Goal: Obtain resource: Obtain resource

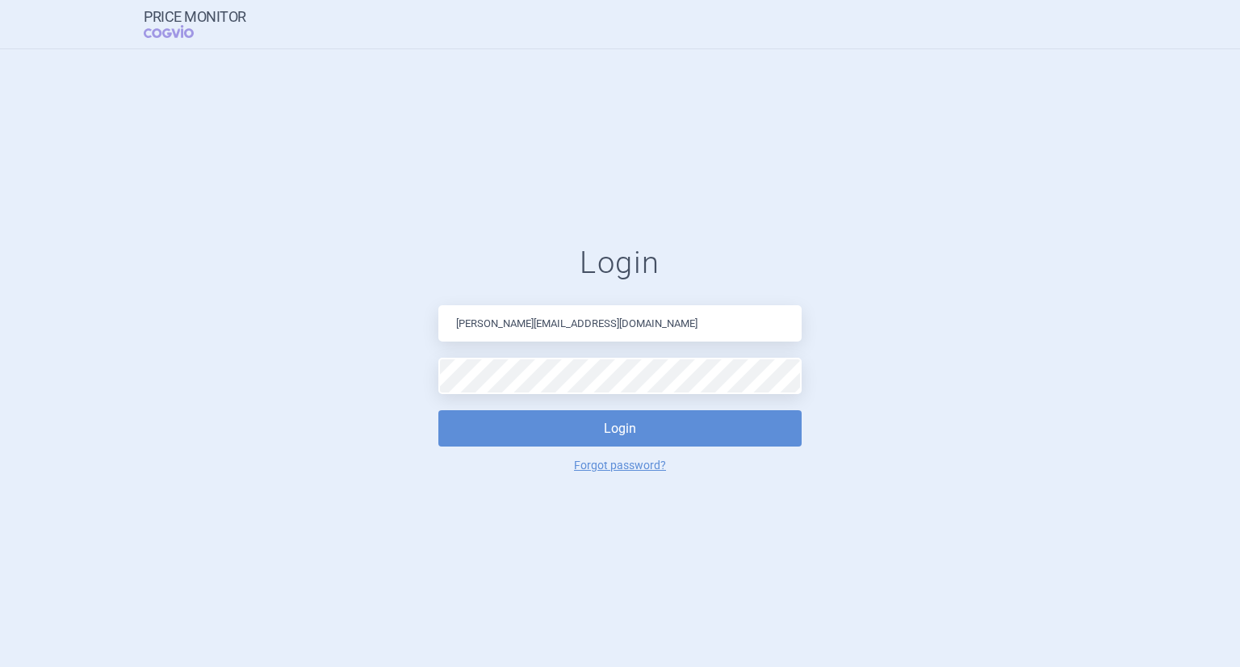
click at [438, 410] on button "Login" at bounding box center [619, 428] width 363 height 36
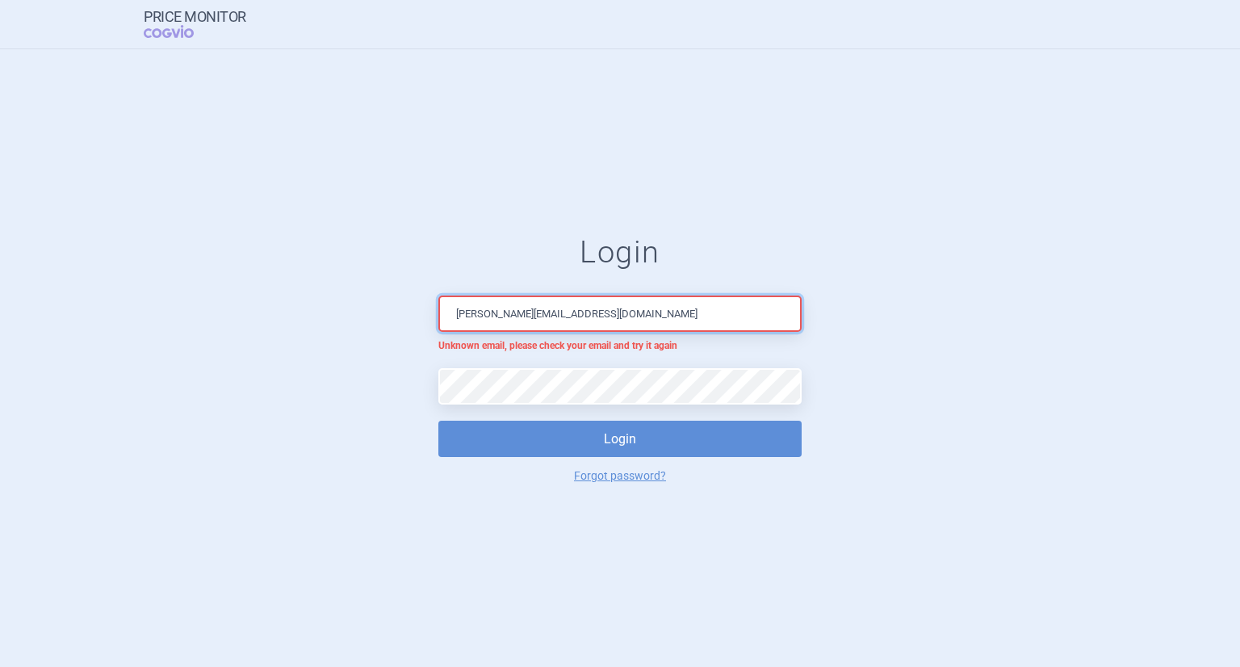
click at [626, 315] on input "[PERSON_NAME][EMAIL_ADDRESS][DOMAIN_NAME]" at bounding box center [619, 313] width 363 height 36
click at [557, 314] on input "[PERSON_NAME][EMAIL_ADDRESS][DOMAIN_NAME]" at bounding box center [619, 313] width 363 height 36
type input "[PERSON_NAME][EMAIL_ADDRESS][DOMAIN_NAME]"
click at [438, 421] on button "Login" at bounding box center [619, 439] width 363 height 36
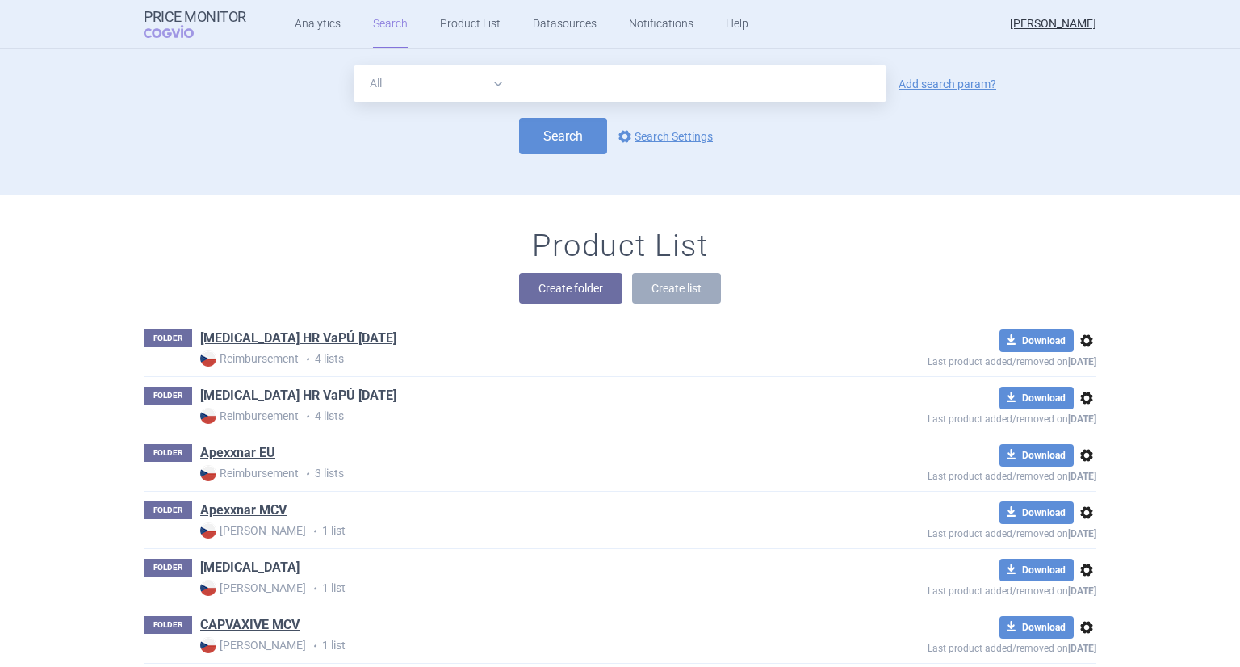
scroll to position [3236, 0]
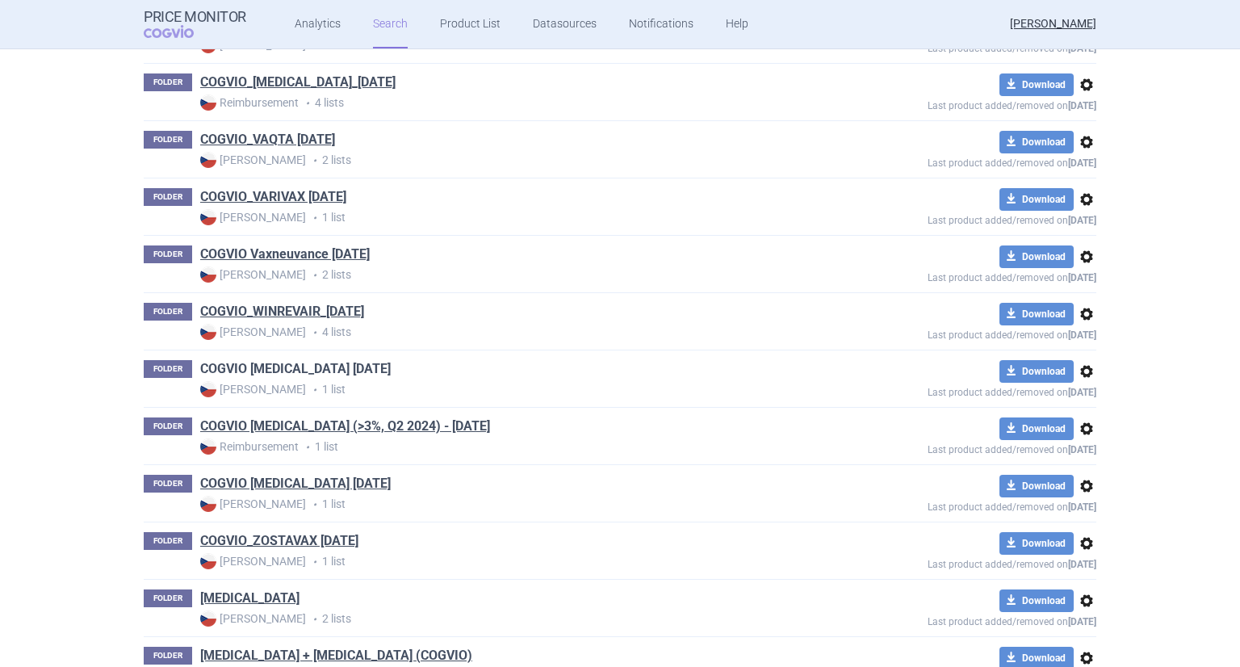
click at [299, 360] on link "COGVIO [MEDICAL_DATA] [DATE]" at bounding box center [295, 369] width 191 height 18
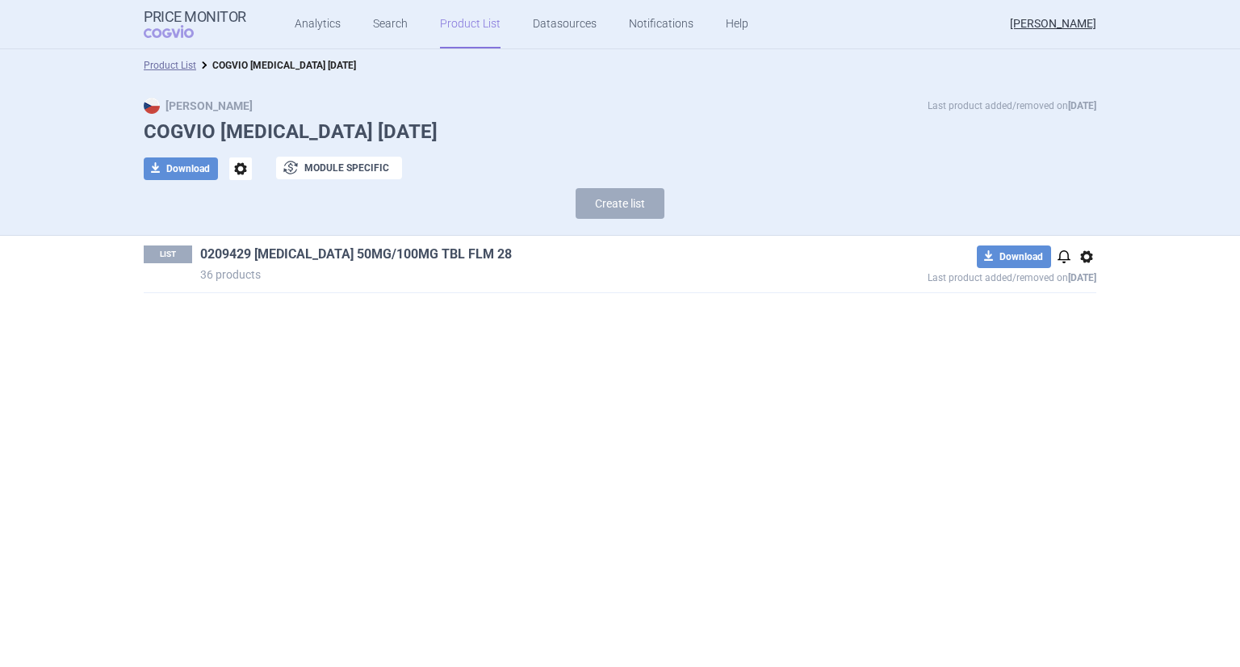
click at [289, 252] on link "0209429 [MEDICAL_DATA] 50MG/100MG TBL FLM 28" at bounding box center [356, 254] width 312 height 18
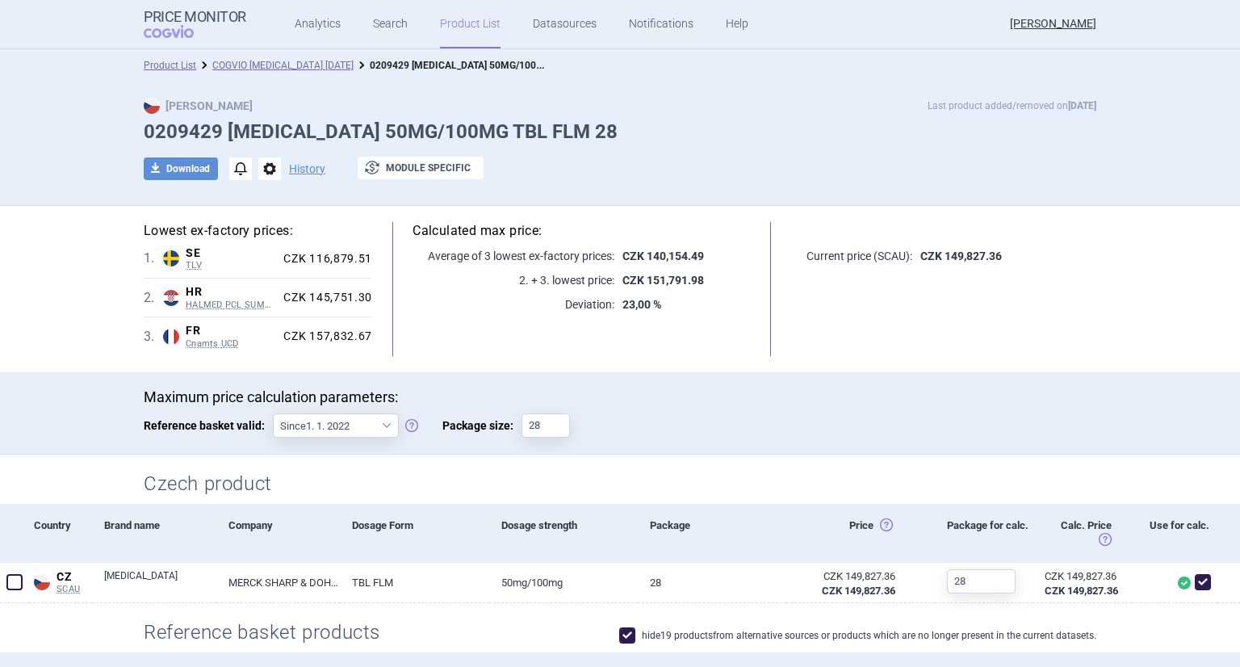
click at [459, 29] on link "Product List" at bounding box center [470, 24] width 61 height 48
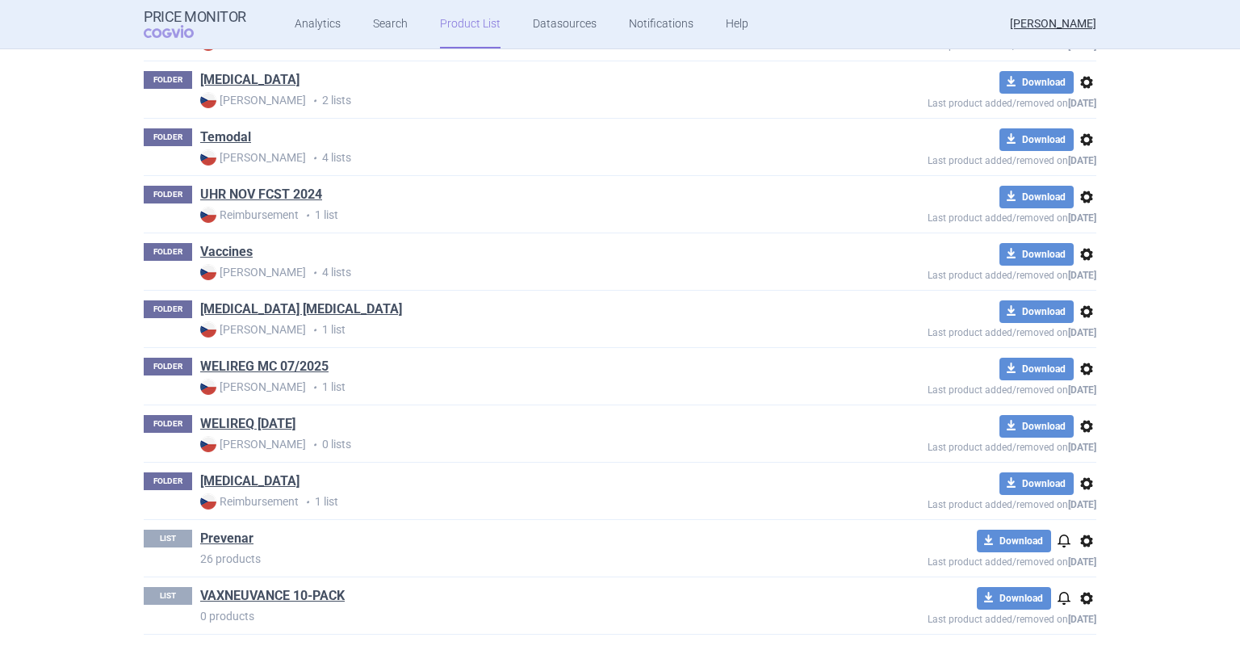
scroll to position [3236, 0]
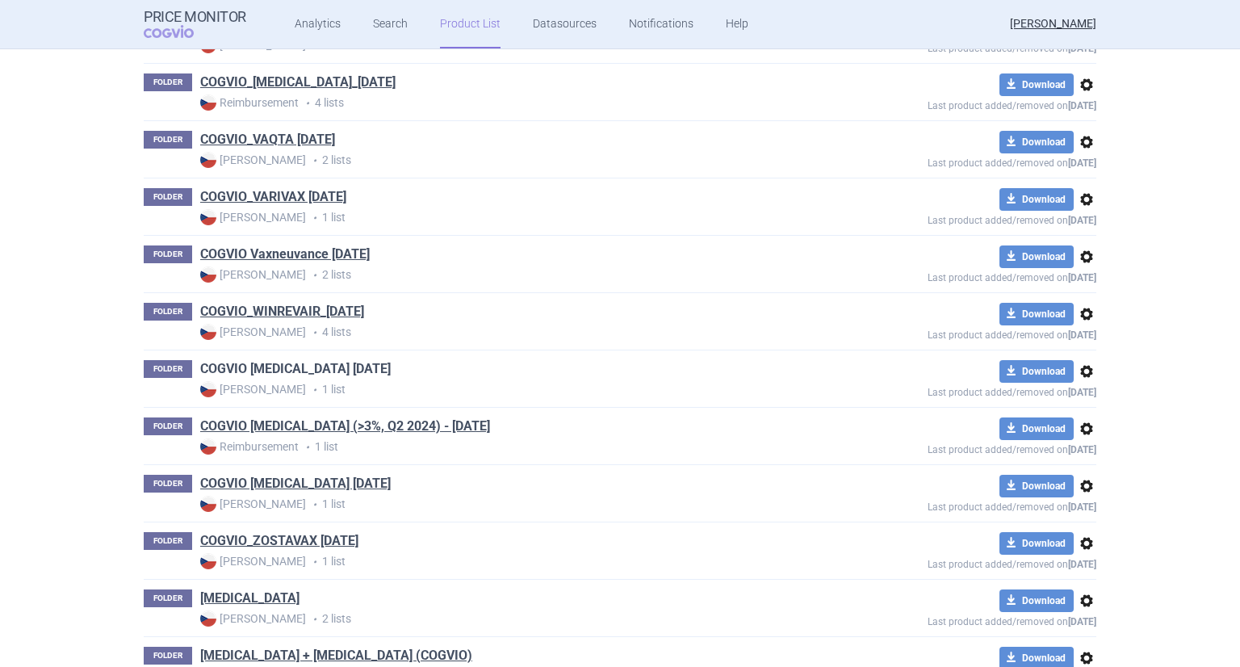
click at [343, 362] on link "COGVIO [MEDICAL_DATA] [DATE]" at bounding box center [295, 369] width 191 height 18
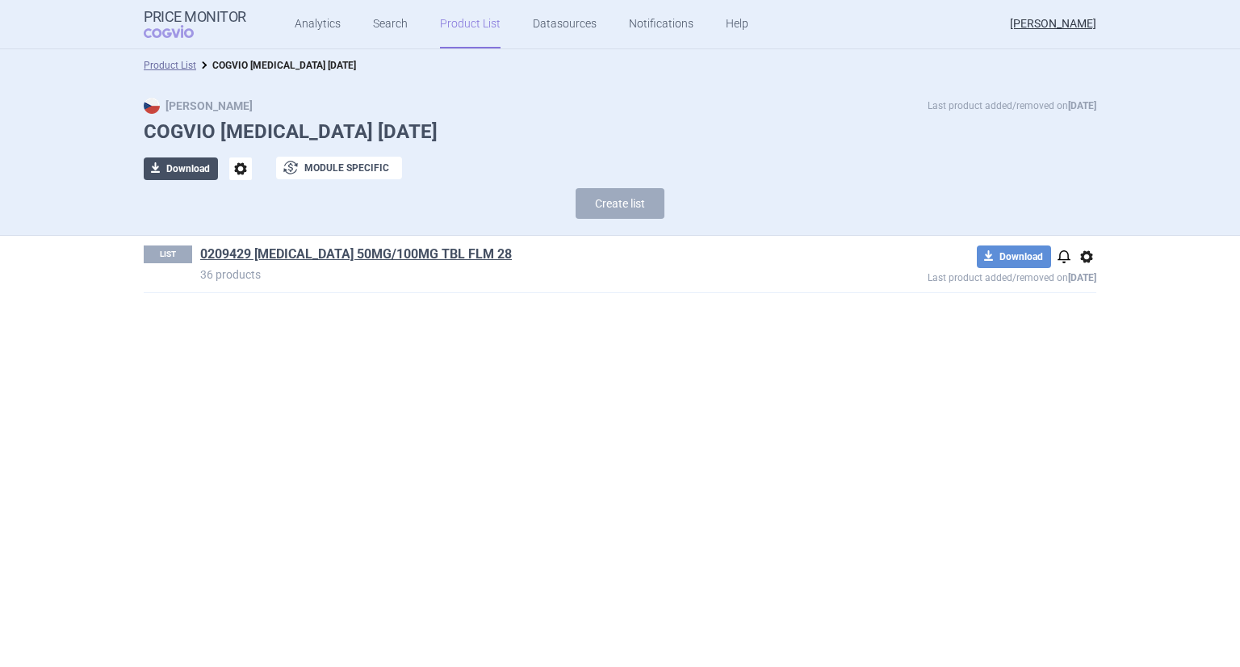
click at [195, 169] on button "download Download" at bounding box center [181, 168] width 74 height 23
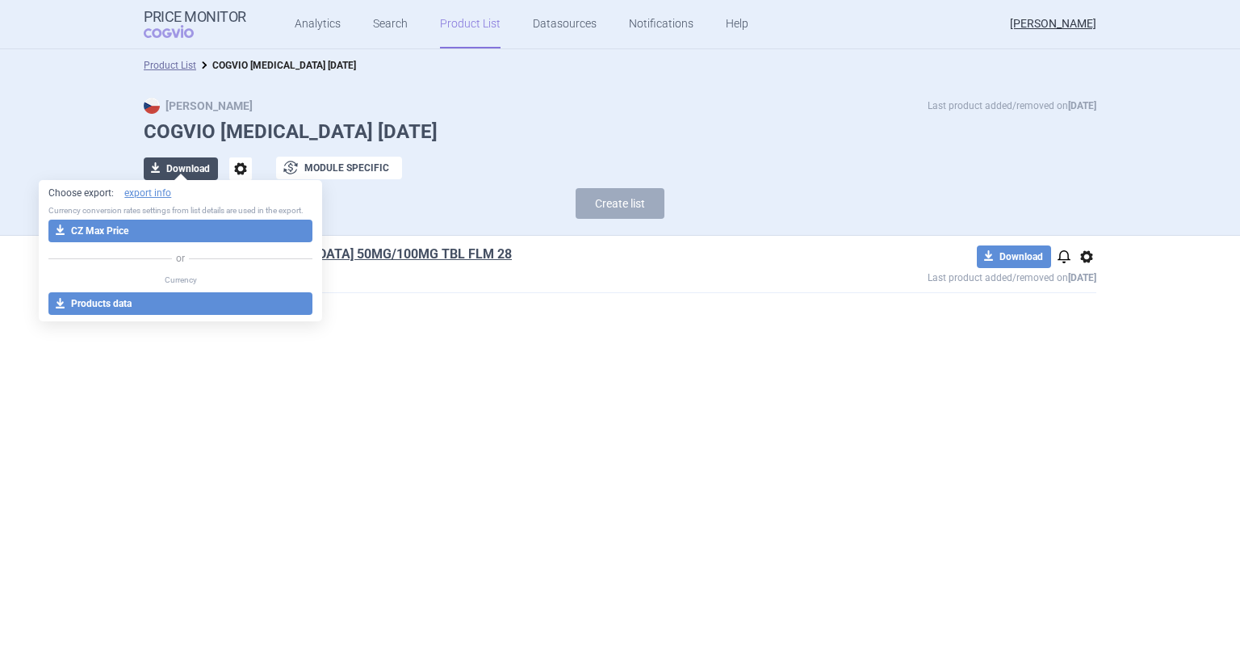
select select "EUR"
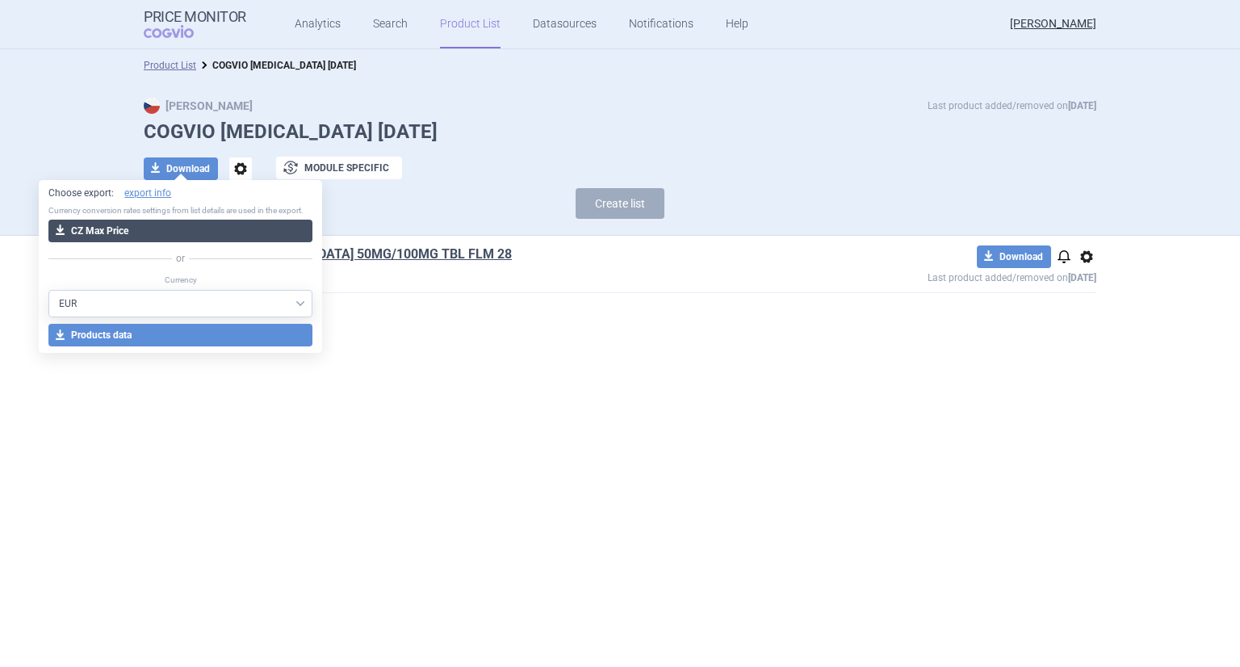
click at [150, 235] on button "download CZ Max Price" at bounding box center [180, 231] width 264 height 23
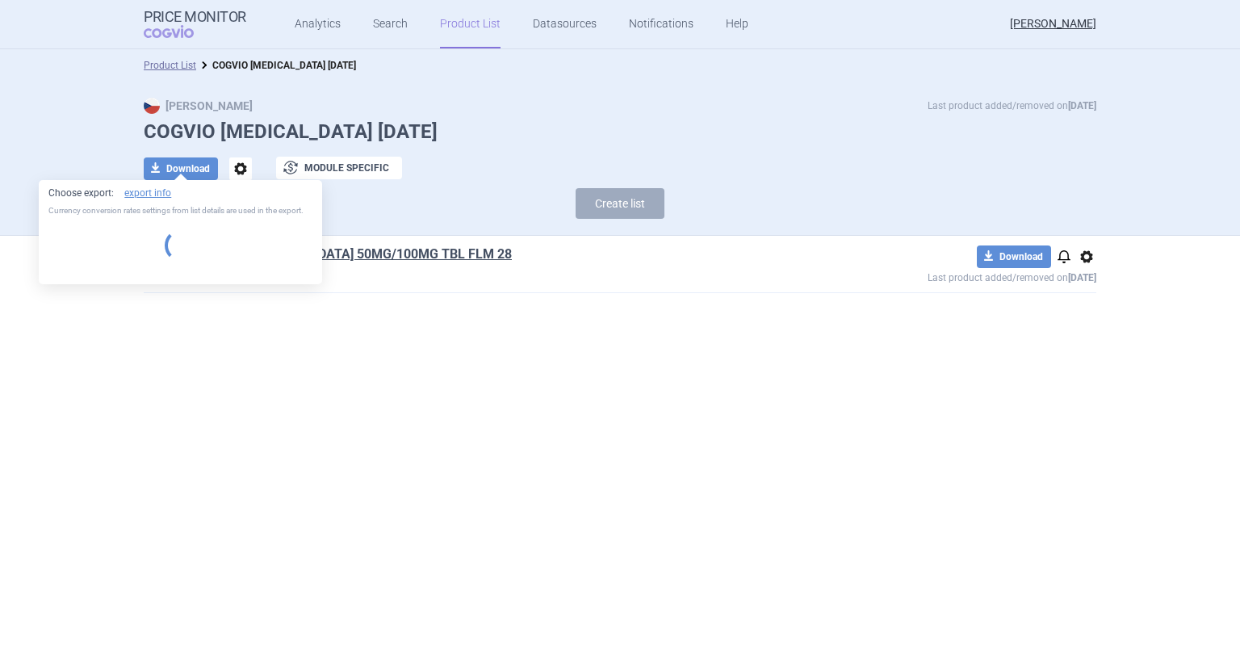
select select "EUR"
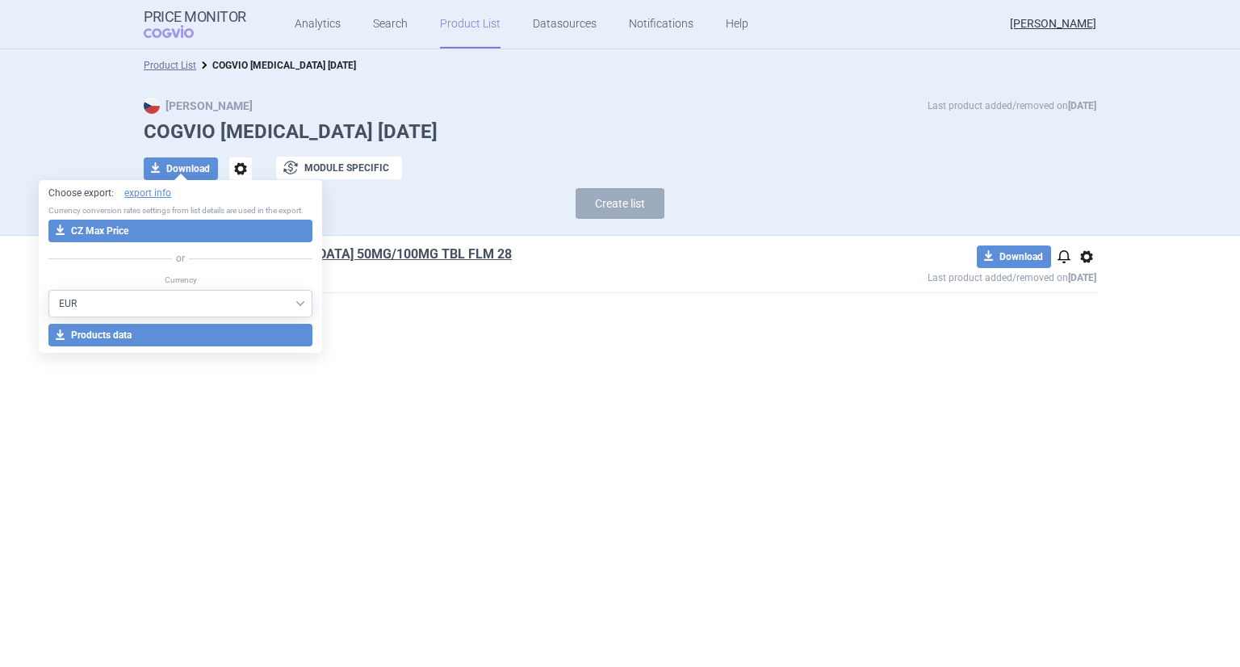
drag, startPoint x: 580, startPoint y: 388, endPoint x: 812, endPoint y: 124, distance: 351.2
click at [581, 384] on section "Product List COGVIO [MEDICAL_DATA] [DATE] Max Price Last product added/removed …" at bounding box center [620, 358] width 1240 height 618
